Goal: Task Accomplishment & Management: Manage account settings

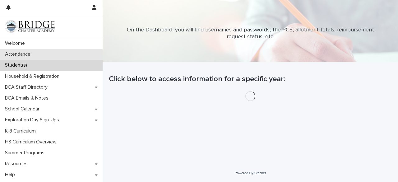
click at [19, 53] on p "Attendance" at bounding box center [18, 54] width 33 height 6
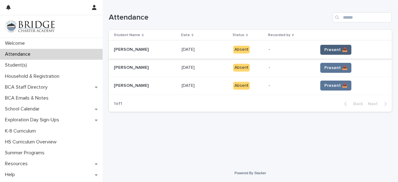
click at [337, 52] on span "Present 📥" at bounding box center [335, 50] width 23 height 6
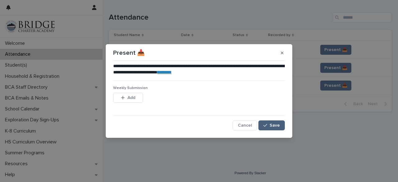
click at [274, 126] on span "Save" at bounding box center [274, 125] width 10 height 4
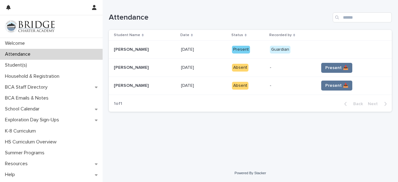
click at [346, 66] on span "Present 📥" at bounding box center [336, 68] width 23 height 6
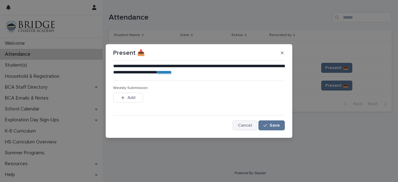
click at [248, 122] on button "Cancel" at bounding box center [244, 125] width 25 height 10
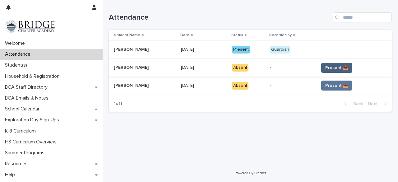
click at [340, 65] on span "Present 📥" at bounding box center [336, 68] width 23 height 6
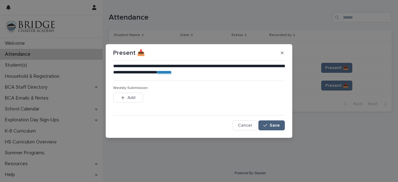
click at [266, 123] on icon "button" at bounding box center [265, 125] width 4 height 4
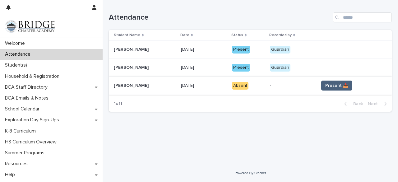
click at [336, 83] on span "Present 📥" at bounding box center [336, 85] width 23 height 6
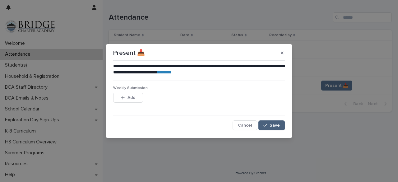
click at [273, 123] on span "Save" at bounding box center [274, 125] width 10 height 4
